Goal: Task Accomplishment & Management: Manage account settings

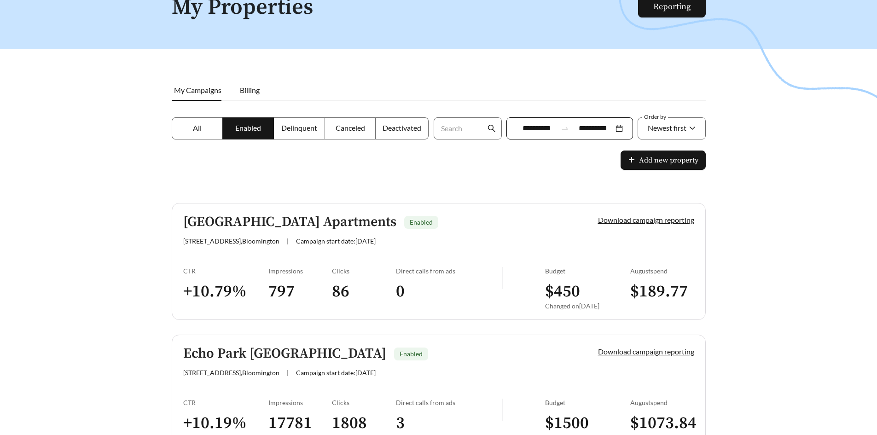
scroll to position [128, 0]
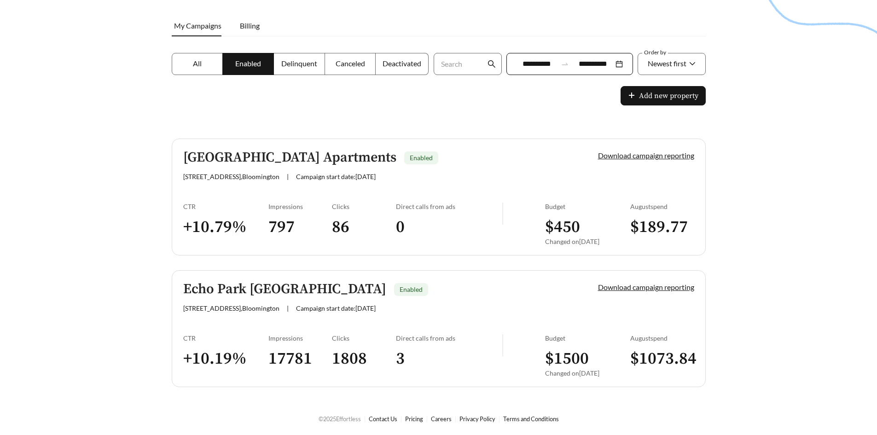
click at [757, 226] on div at bounding box center [438, 118] width 877 height 435
click at [768, 294] on div at bounding box center [438, 118] width 877 height 435
click at [426, 296] on div "Echo Park [GEOGRAPHIC_DATA] Enabled" at bounding box center [374, 289] width 383 height 15
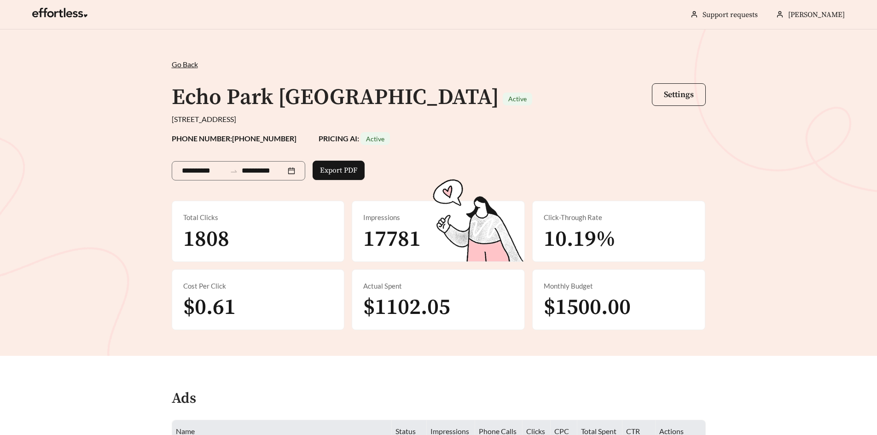
click at [520, 126] on div "**********" at bounding box center [438, 194] width 552 height 271
click at [685, 94] on span "Settings" at bounding box center [679, 94] width 30 height 11
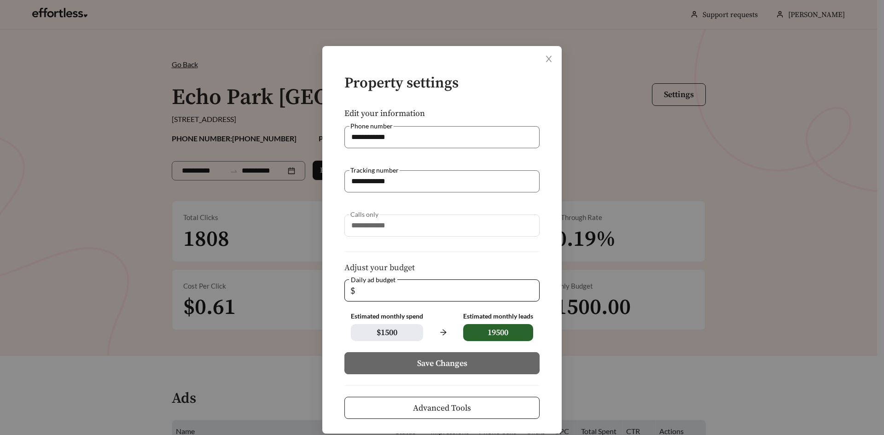
drag, startPoint x: 384, startPoint y: 293, endPoint x: 337, endPoint y: 299, distance: 47.7
click at [337, 298] on form "**********" at bounding box center [442, 246] width 210 height 343
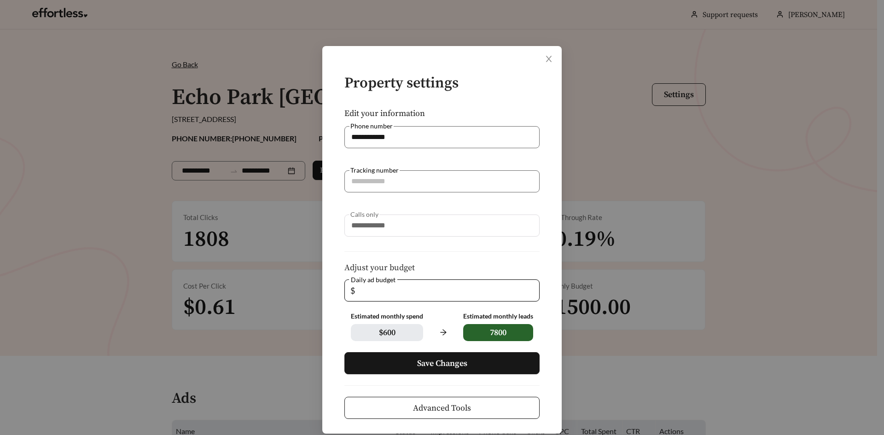
type input "**"
click at [433, 366] on span "Save Changes" at bounding box center [442, 363] width 50 height 12
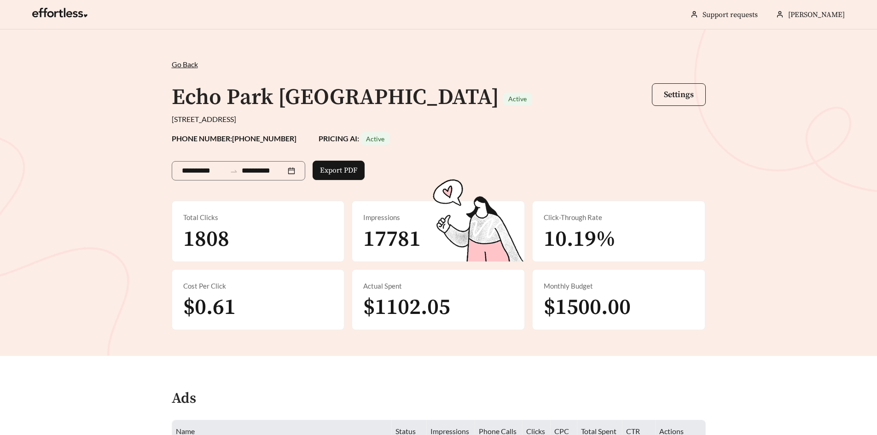
click at [189, 66] on span "Go Back" at bounding box center [185, 64] width 26 height 9
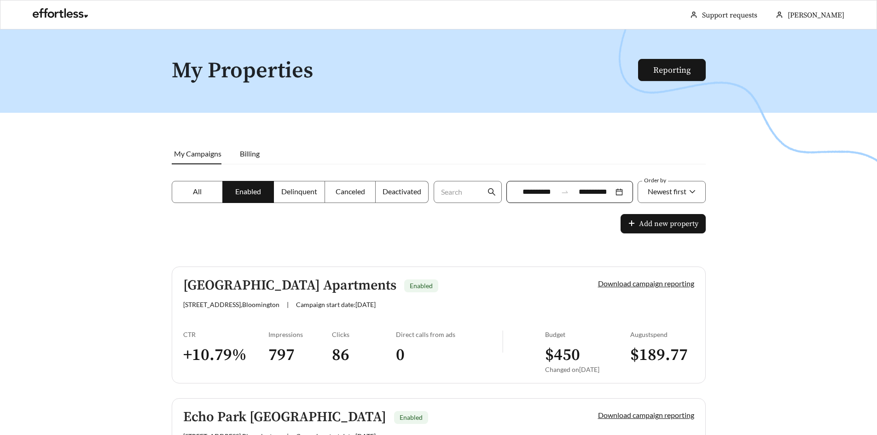
scroll to position [128, 0]
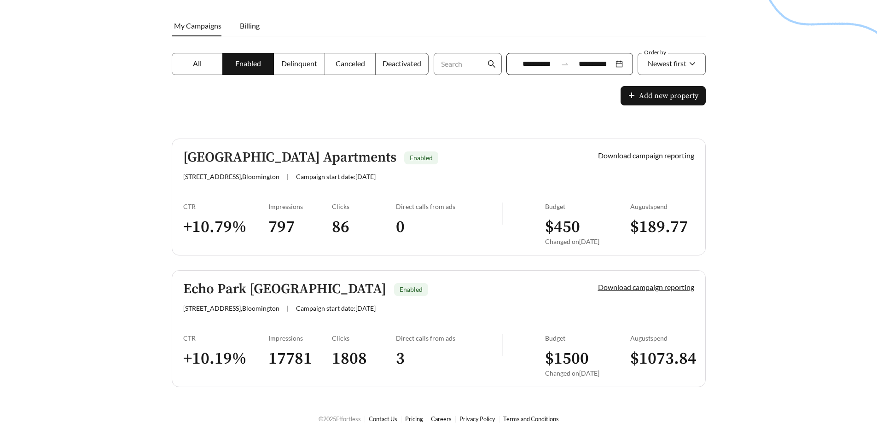
click at [327, 100] on div at bounding box center [438, 118] width 877 height 435
click at [355, 67] on span "Canceled" at bounding box center [350, 63] width 29 height 9
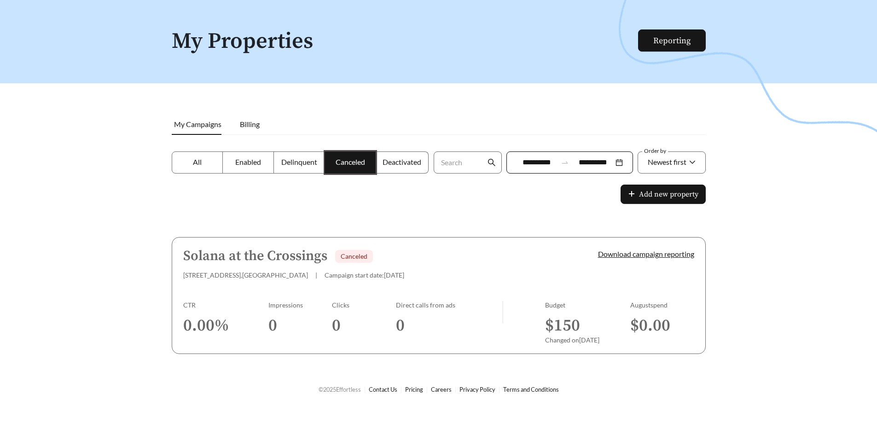
scroll to position [29, 0]
click at [396, 162] on span "Deactivated" at bounding box center [402, 161] width 39 height 9
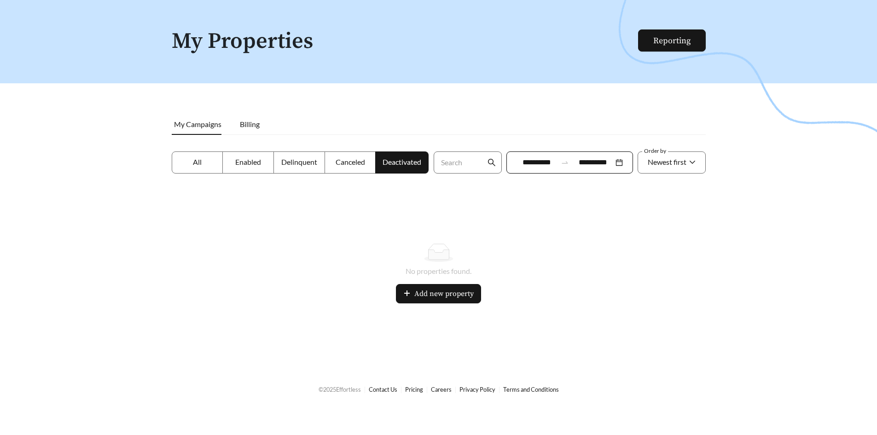
click at [354, 168] on label "Canceled" at bounding box center [350, 162] width 51 height 22
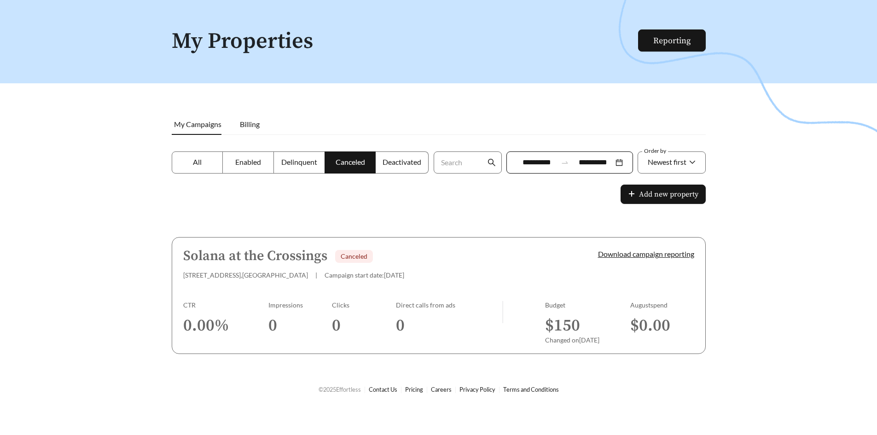
click at [301, 163] on span "Delinquent" at bounding box center [299, 161] width 36 height 9
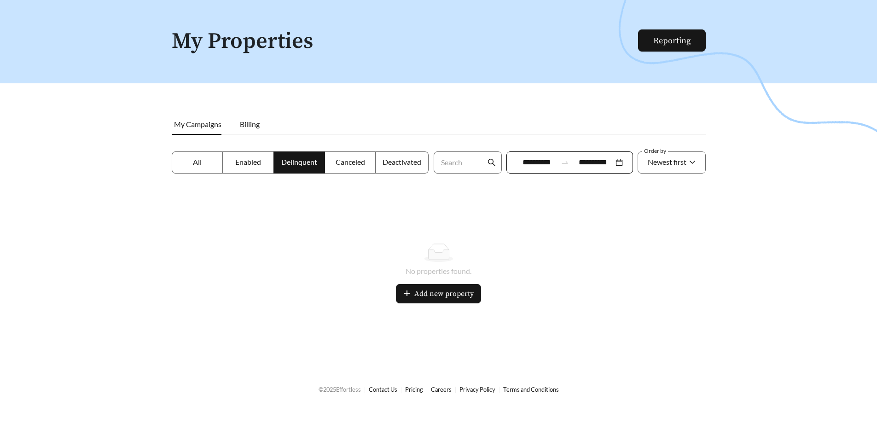
click at [255, 173] on label "Enabled" at bounding box center [248, 162] width 51 height 22
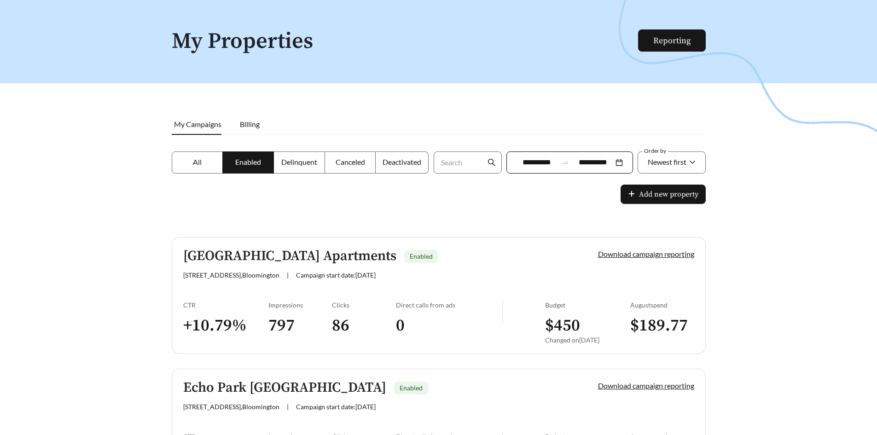
drag, startPoint x: 245, startPoint y: 195, endPoint x: 296, endPoint y: 187, distance: 50.8
click at [247, 194] on div at bounding box center [438, 217] width 877 height 435
click at [348, 156] on label "Canceled" at bounding box center [350, 162] width 51 height 22
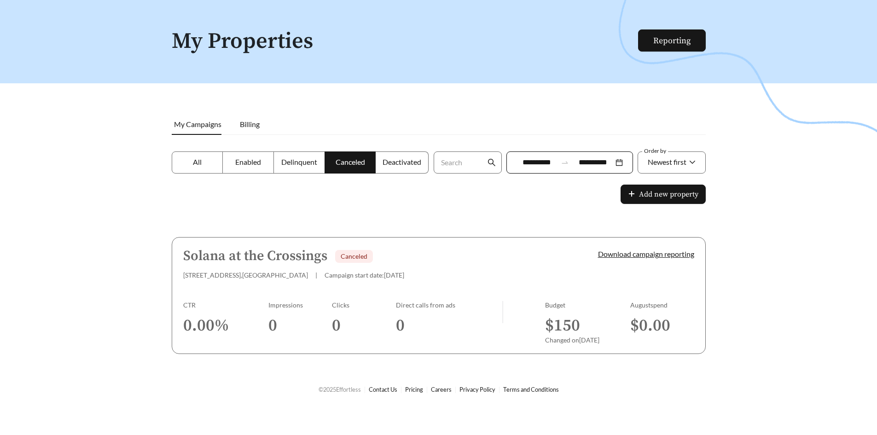
click at [203, 166] on label "All" at bounding box center [198, 162] width 52 height 22
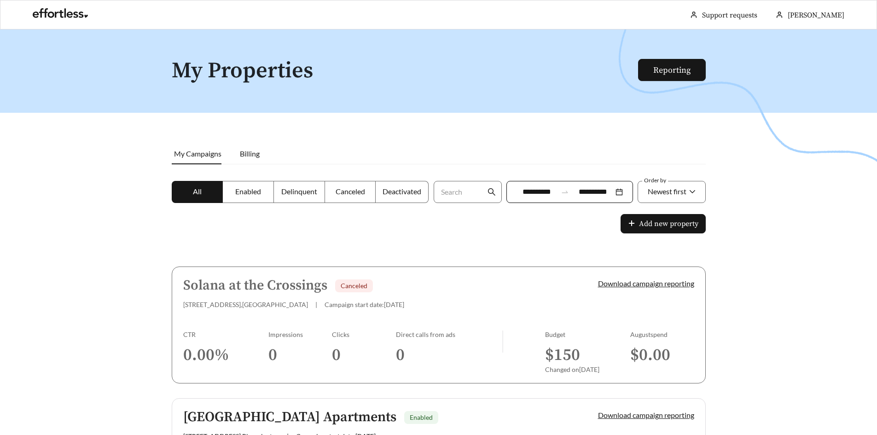
click at [252, 192] on span "Enabled" at bounding box center [248, 191] width 26 height 9
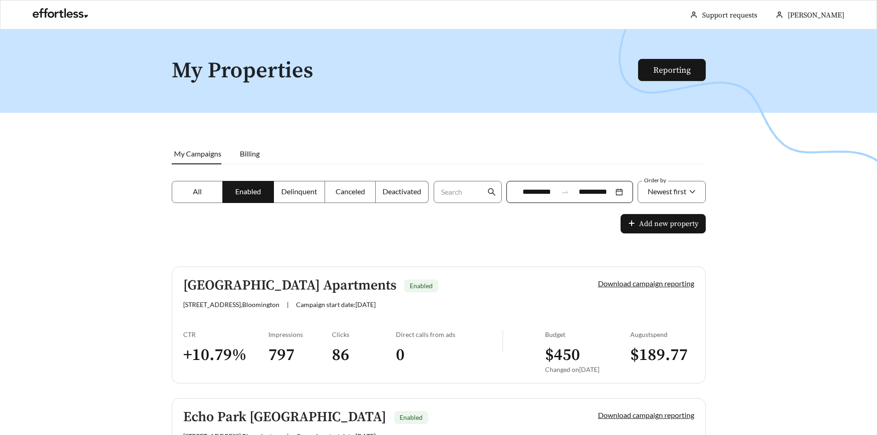
click at [301, 214] on div at bounding box center [438, 246] width 877 height 435
click at [316, 236] on div at bounding box center [438, 246] width 877 height 435
click at [765, 255] on div at bounding box center [438, 246] width 877 height 435
click at [490, 237] on div at bounding box center [438, 246] width 877 height 435
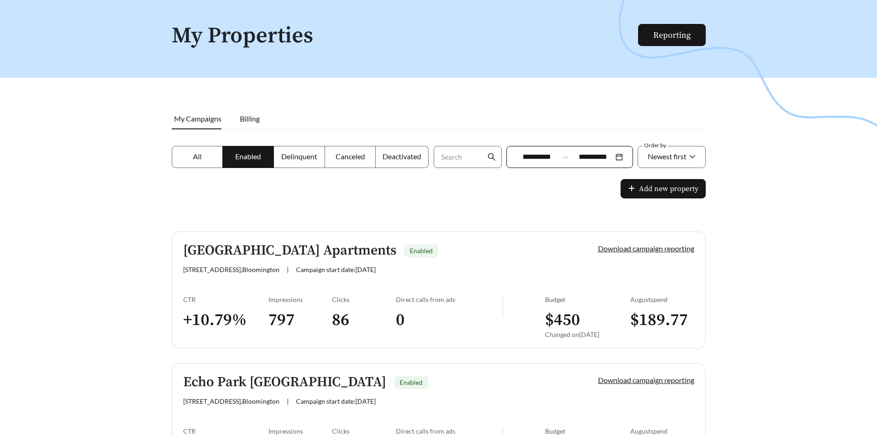
scroll to position [128, 0]
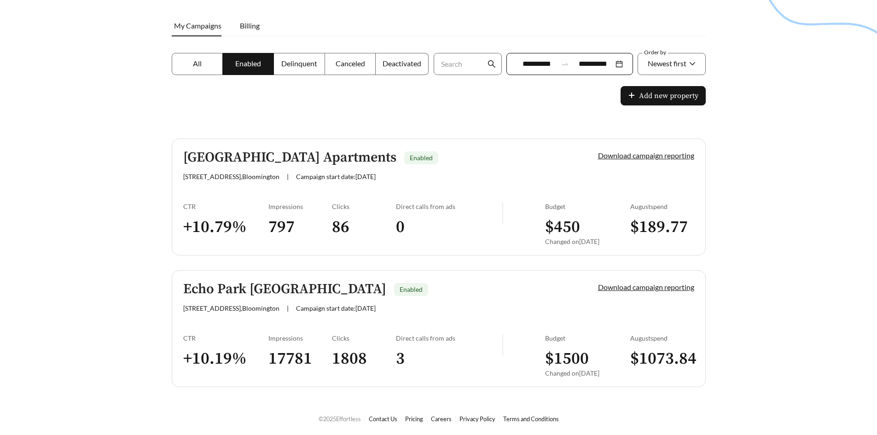
click at [767, 284] on div at bounding box center [438, 118] width 877 height 435
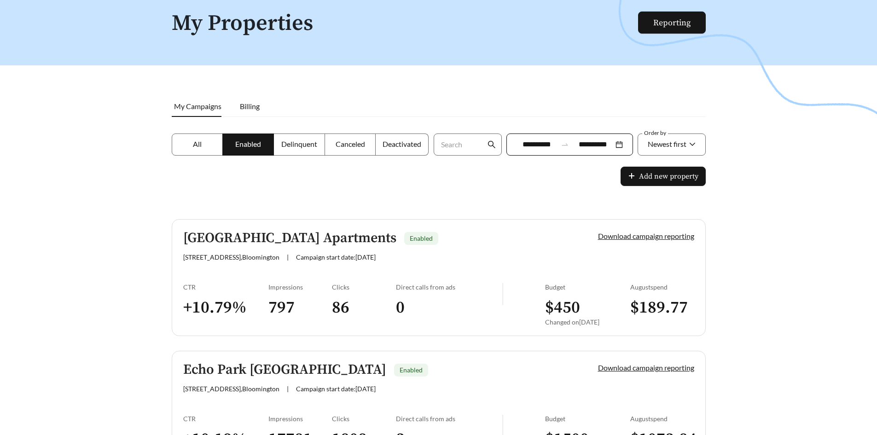
scroll to position [0, 0]
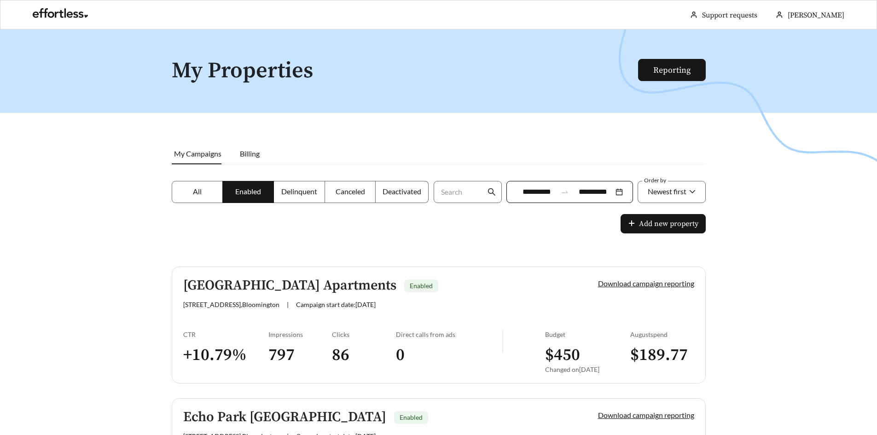
click at [424, 141] on div at bounding box center [438, 246] width 877 height 435
click at [467, 214] on div at bounding box center [438, 246] width 877 height 435
click at [730, 180] on div at bounding box center [438, 246] width 877 height 435
click at [344, 140] on div at bounding box center [438, 246] width 877 height 435
